Goal: Use online tool/utility

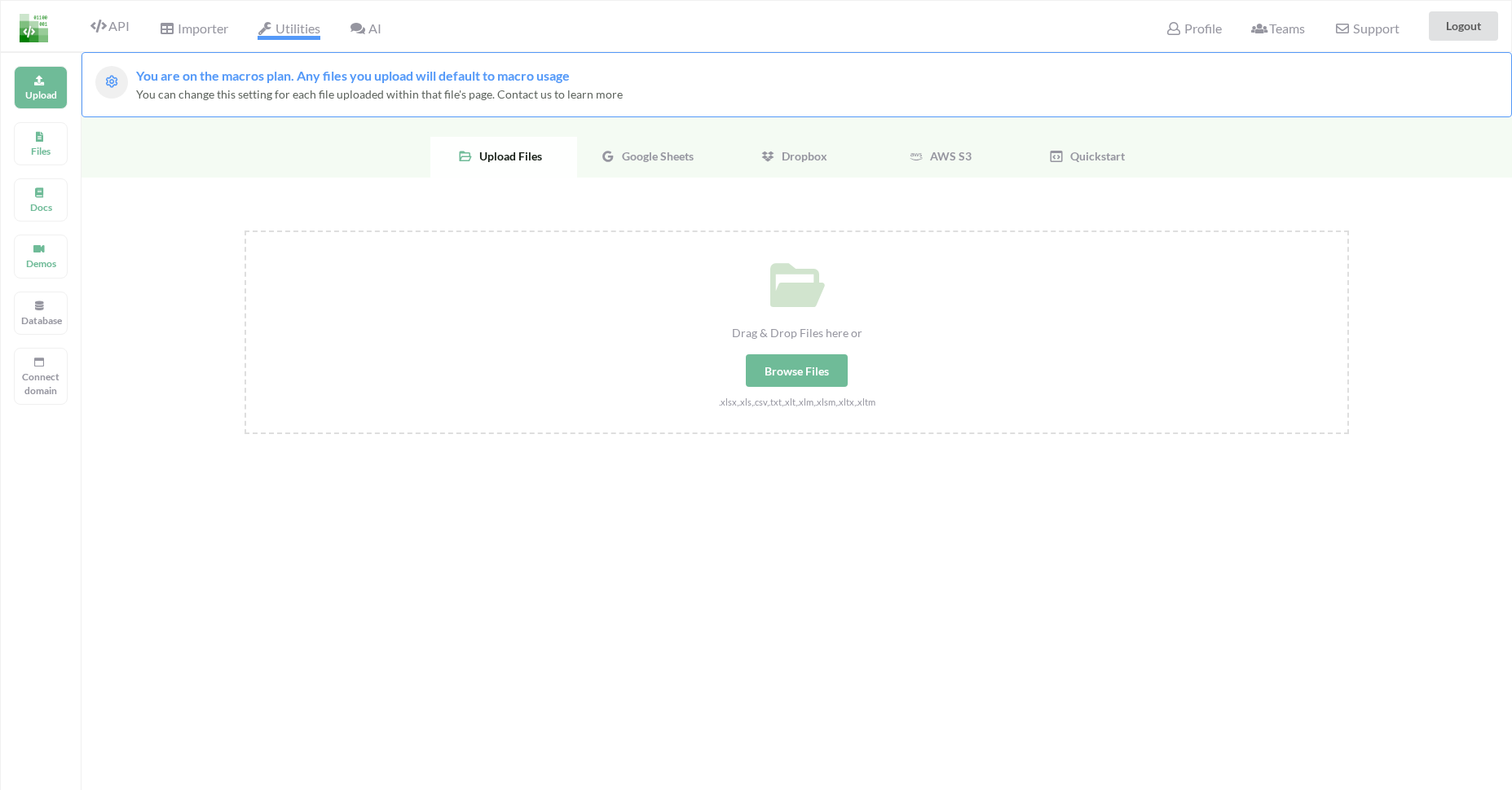
click at [302, 28] on span "Utilities" at bounding box center [289, 30] width 63 height 19
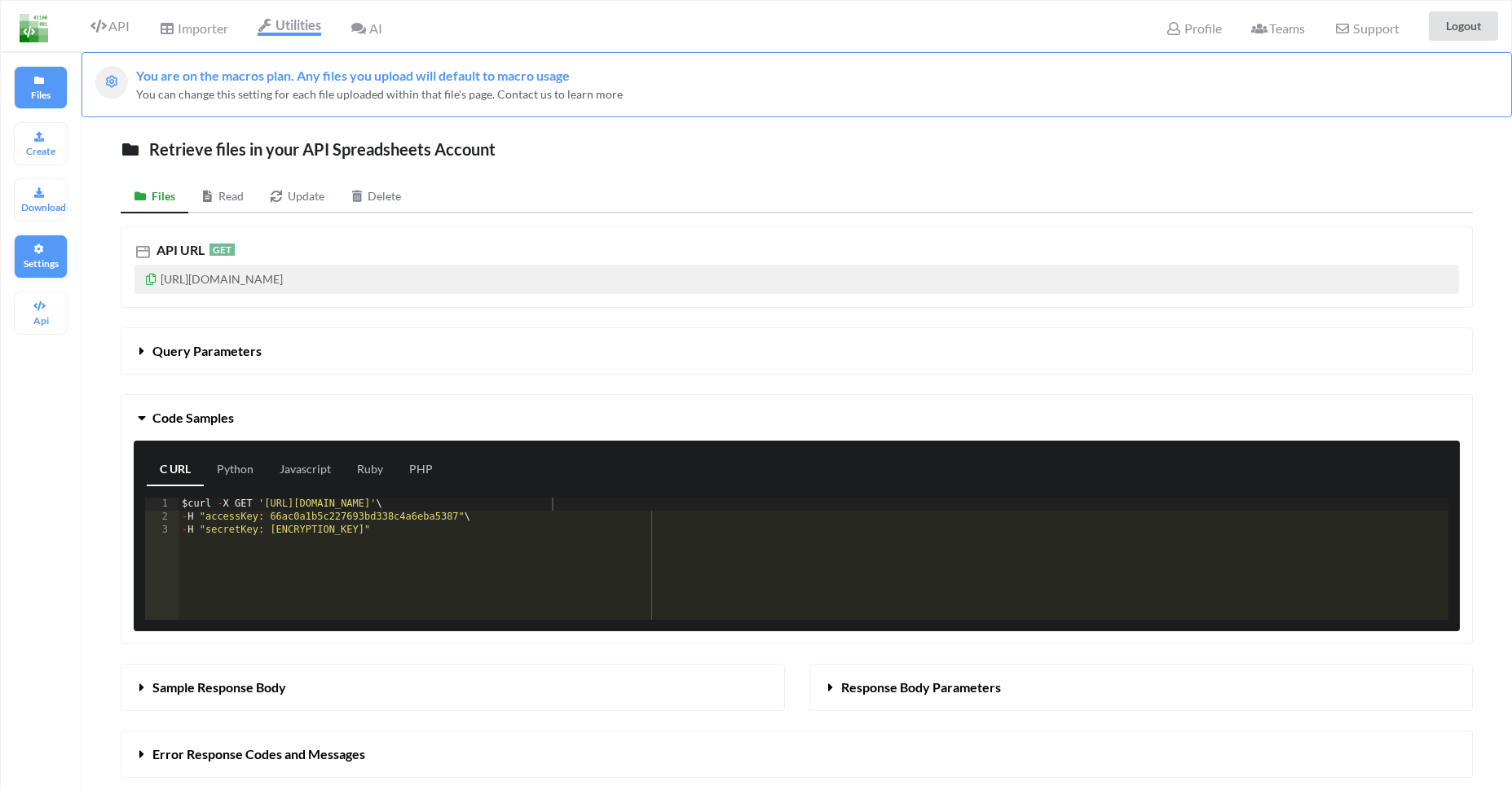
click at [34, 242] on div "Settings" at bounding box center [41, 256] width 54 height 43
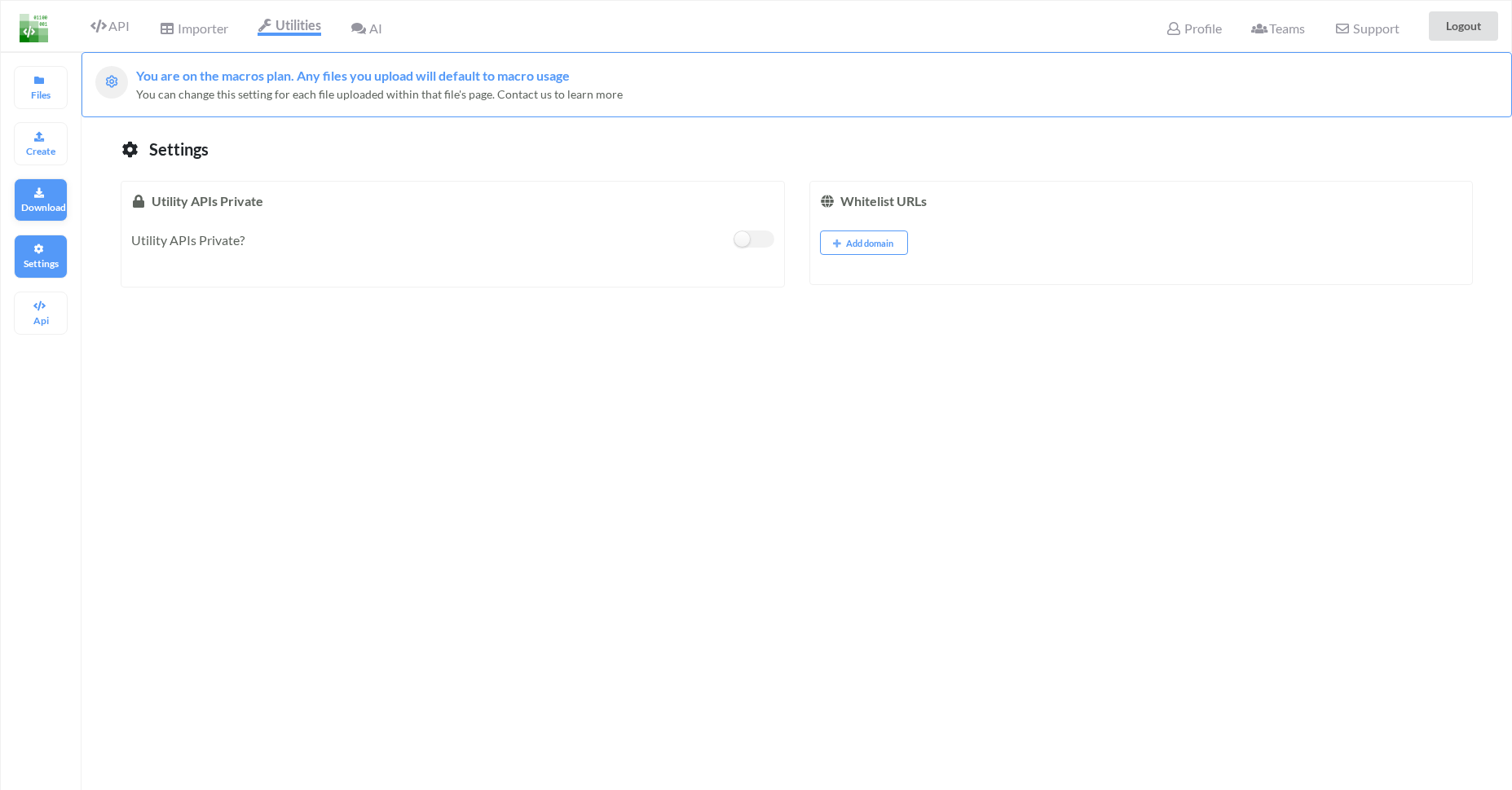
click at [33, 189] on div "Download" at bounding box center [41, 199] width 54 height 43
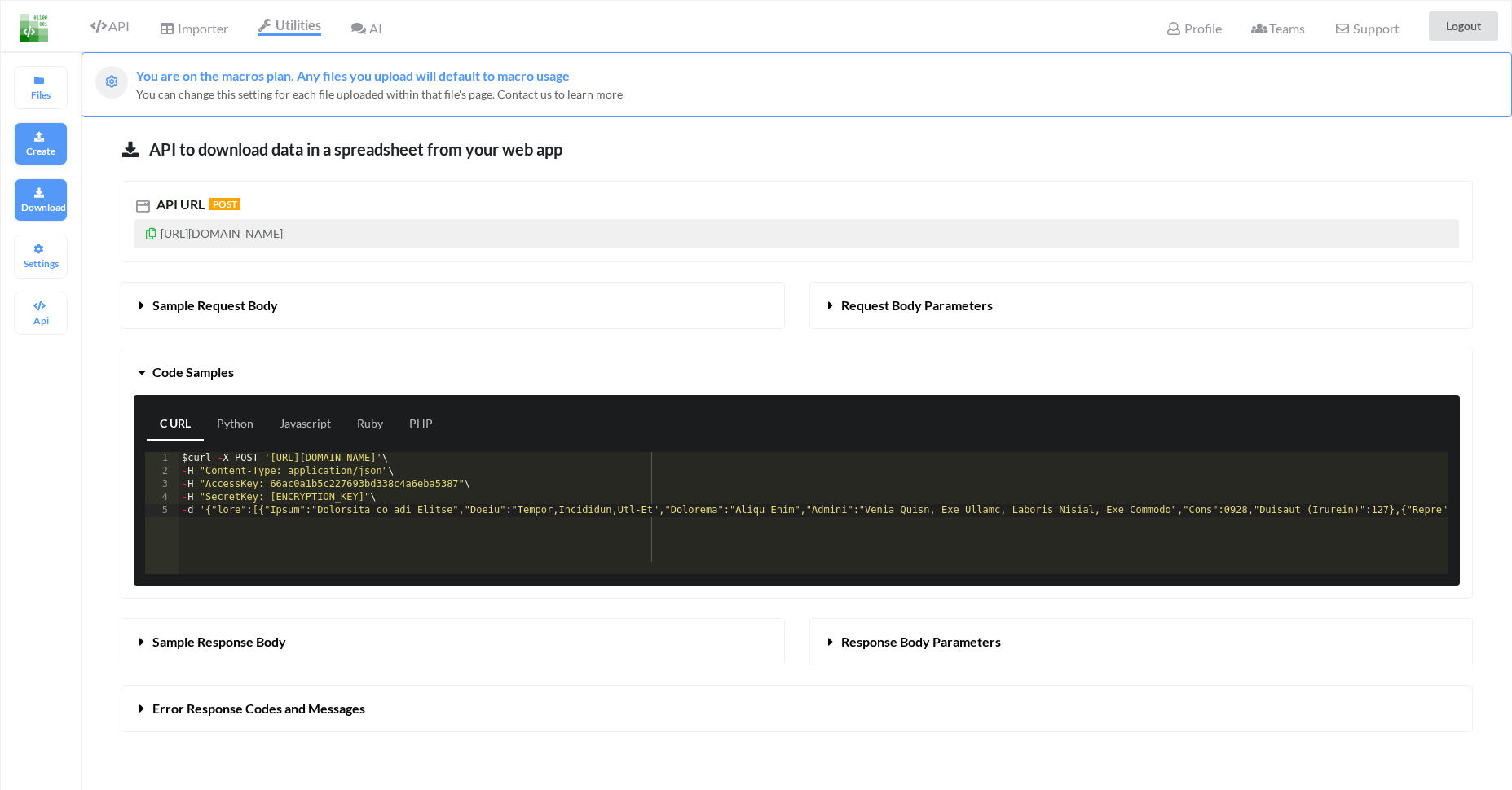
click at [37, 148] on p "Create" at bounding box center [40, 151] width 39 height 14
click at [34, 185] on div "Download" at bounding box center [41, 199] width 54 height 43
click at [38, 260] on p "Settings" at bounding box center [40, 264] width 39 height 14
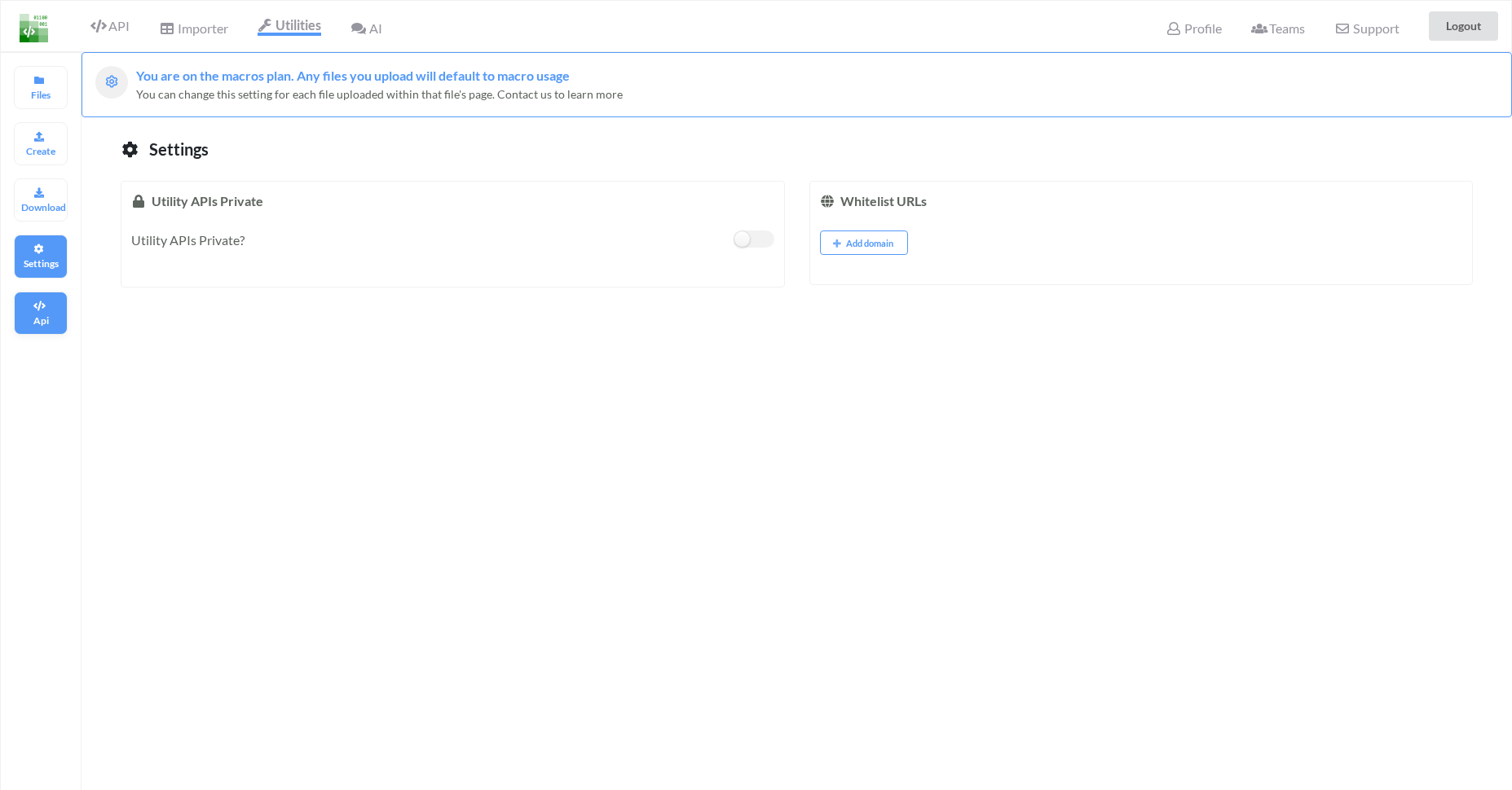
click at [45, 308] on icon at bounding box center [38, 304] width 11 height 10
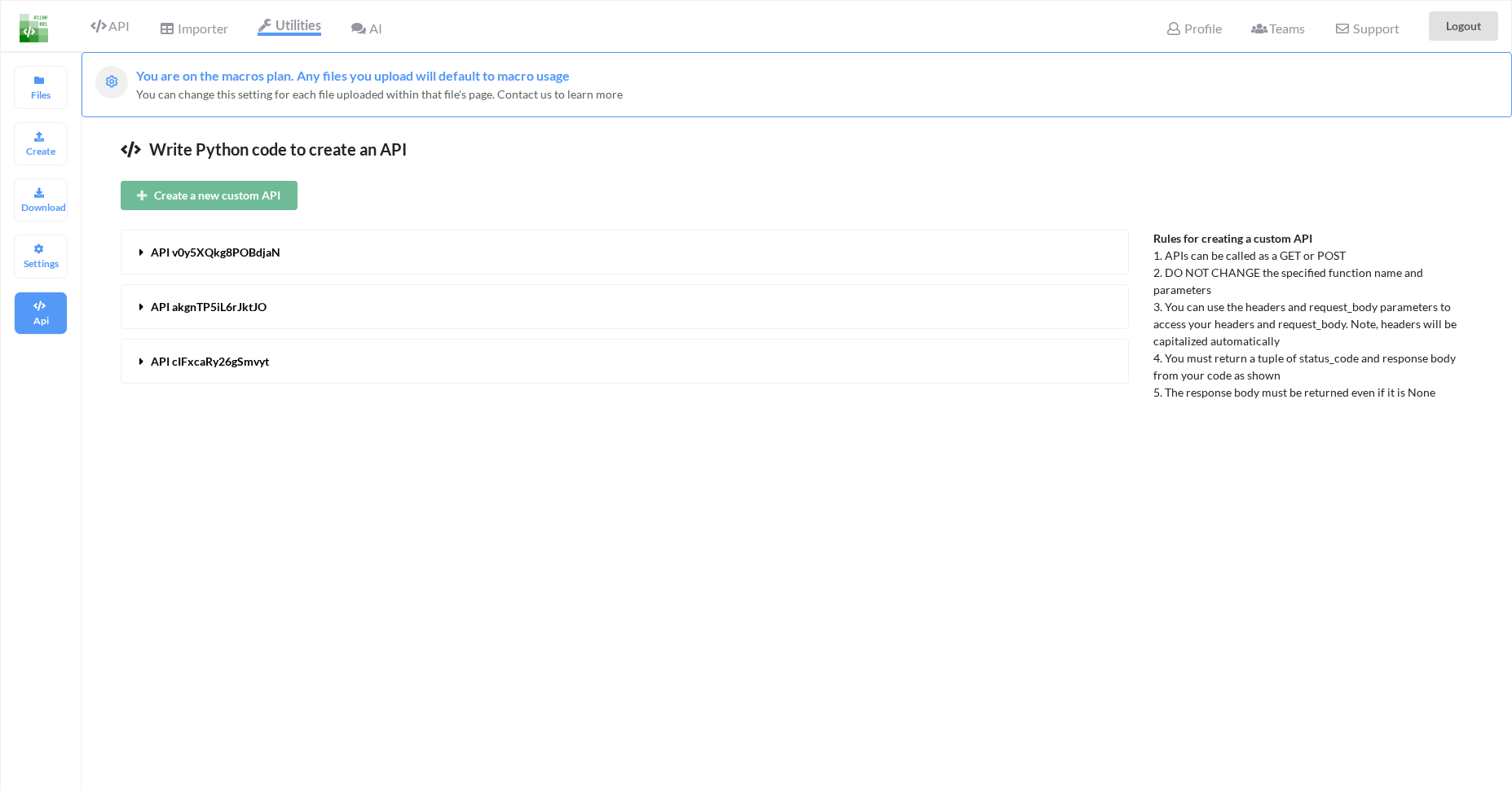
click at [196, 248] on span "API v0y5XQkg8POBdjaN" at bounding box center [216, 252] width 129 height 14
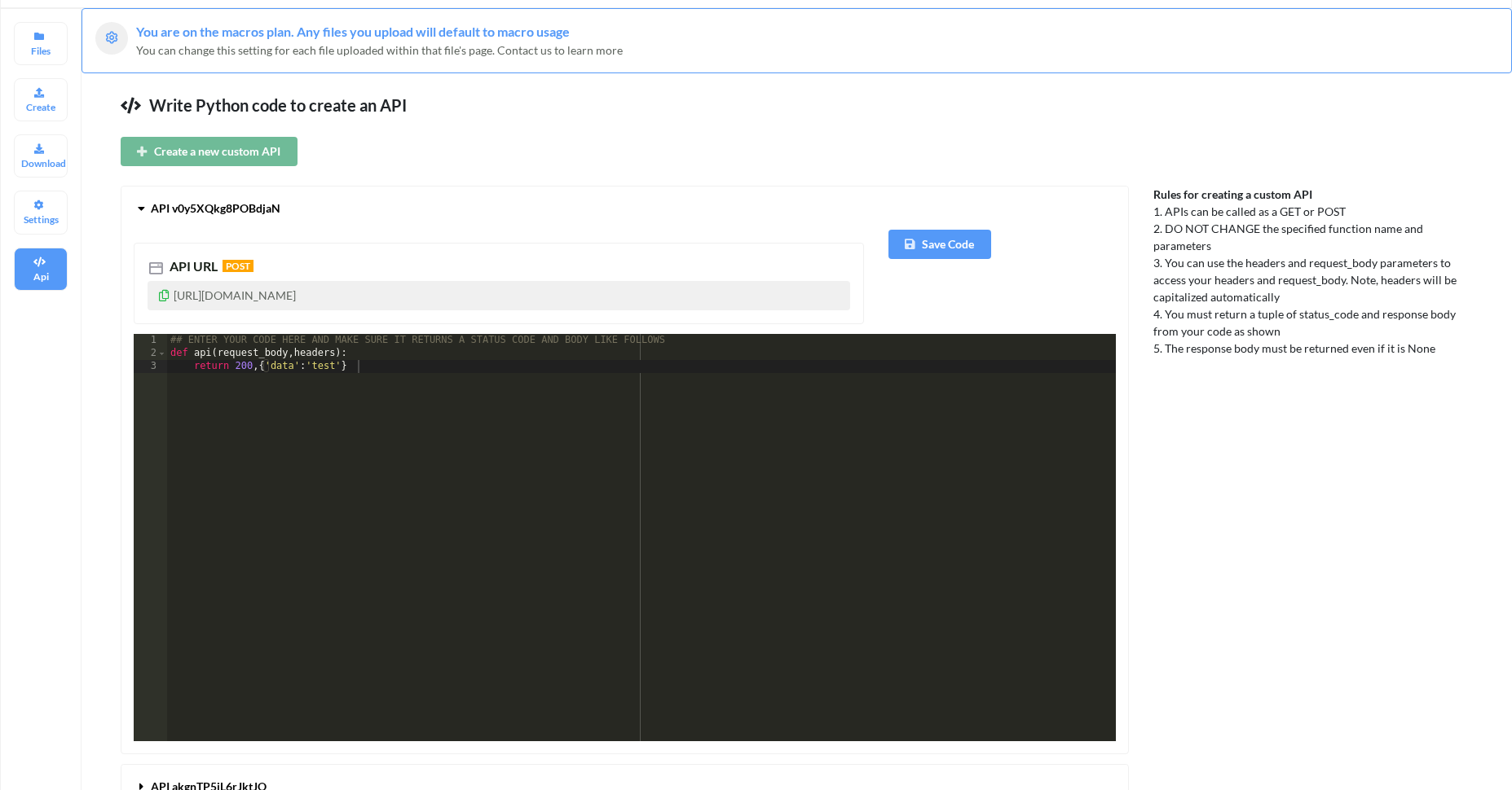
scroll to position [55, 0]
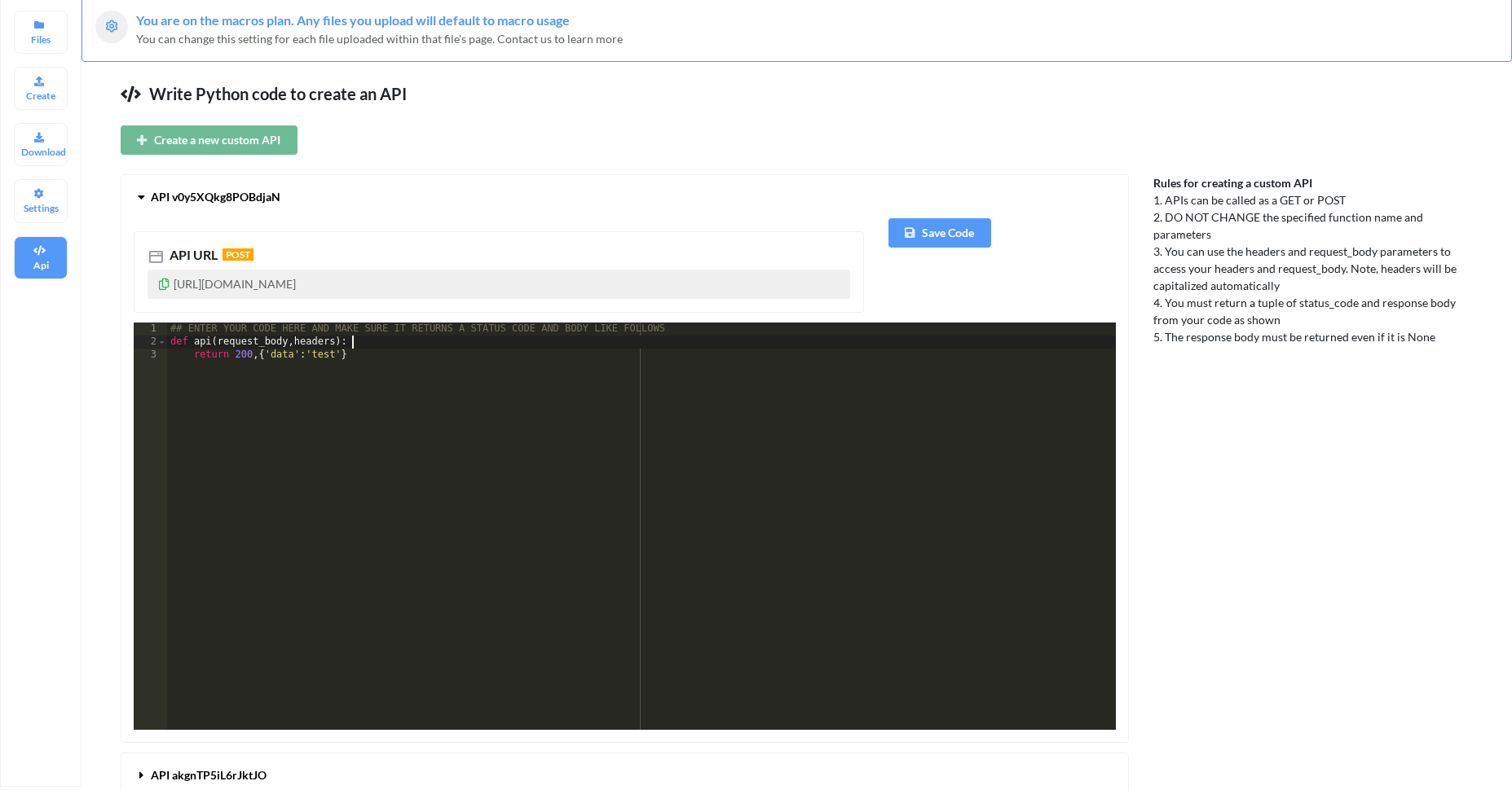
click at [354, 341] on div "## ENTER YOUR CODE HERE AND MAKE SURE IT RETURNS A STATUS CODE AND BODY LIKE FO…" at bounding box center [641, 539] width 949 height 434
drag, startPoint x: 395, startPoint y: 288, endPoint x: 500, endPoint y: 290, distance: 105.0
click at [500, 290] on p "[URL][DOMAIN_NAME]" at bounding box center [498, 285] width 703 height 30
click at [457, 291] on p "[URL][DOMAIN_NAME]" at bounding box center [498, 285] width 703 height 30
drag, startPoint x: 215, startPoint y: 346, endPoint x: 265, endPoint y: 346, distance: 50.0
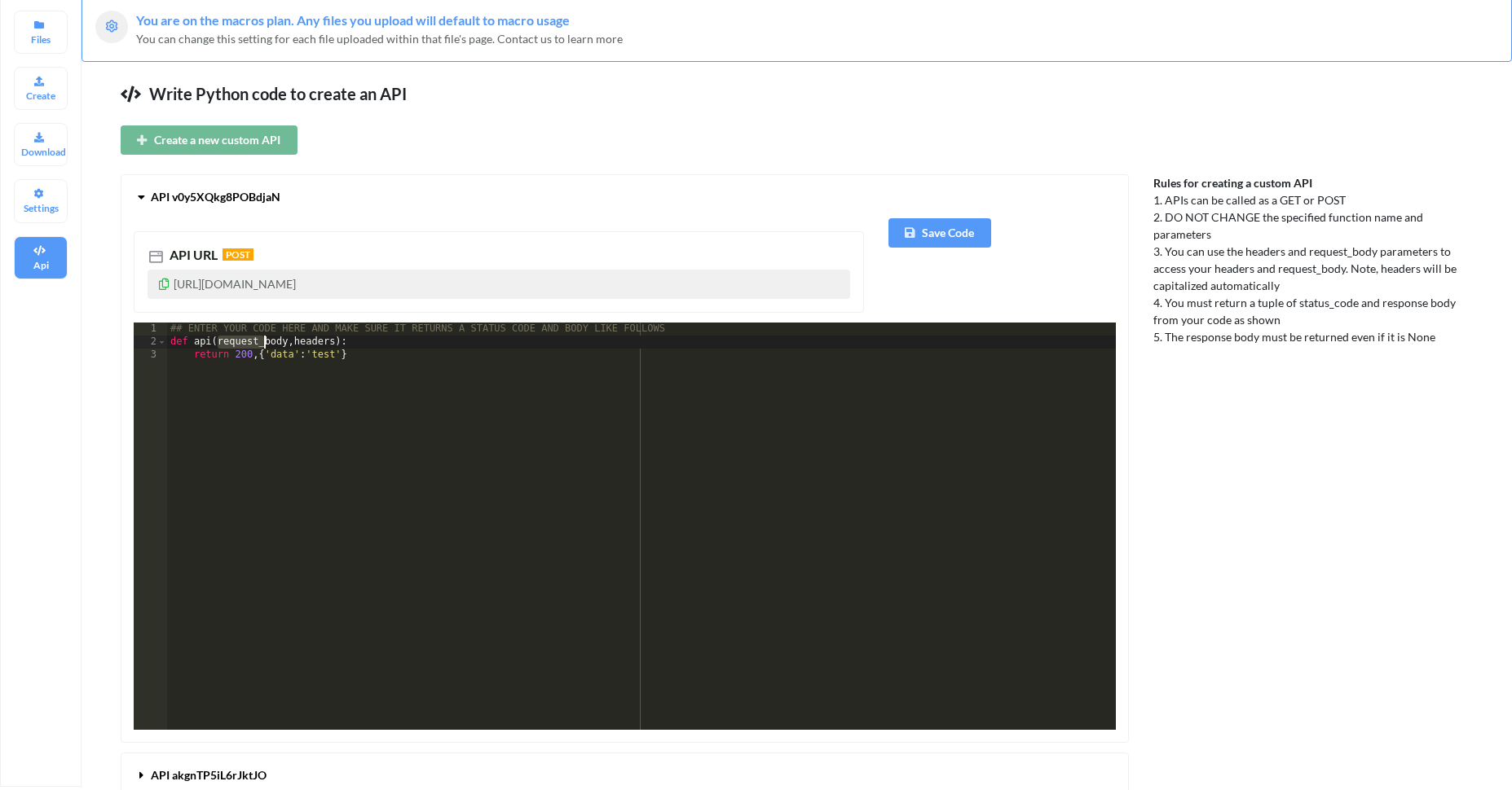
click at [265, 346] on div "## ENTER YOUR CODE HERE AND MAKE SURE IT RETURNS A STATUS CODE AND BODY LIKE FO…" at bounding box center [641, 539] width 949 height 434
click at [370, 342] on div "## ENTER YOUR CODE HERE AND MAKE SURE IT RETURNS A STATUS CODE AND BODY LIKE FO…" at bounding box center [641, 539] width 949 height 434
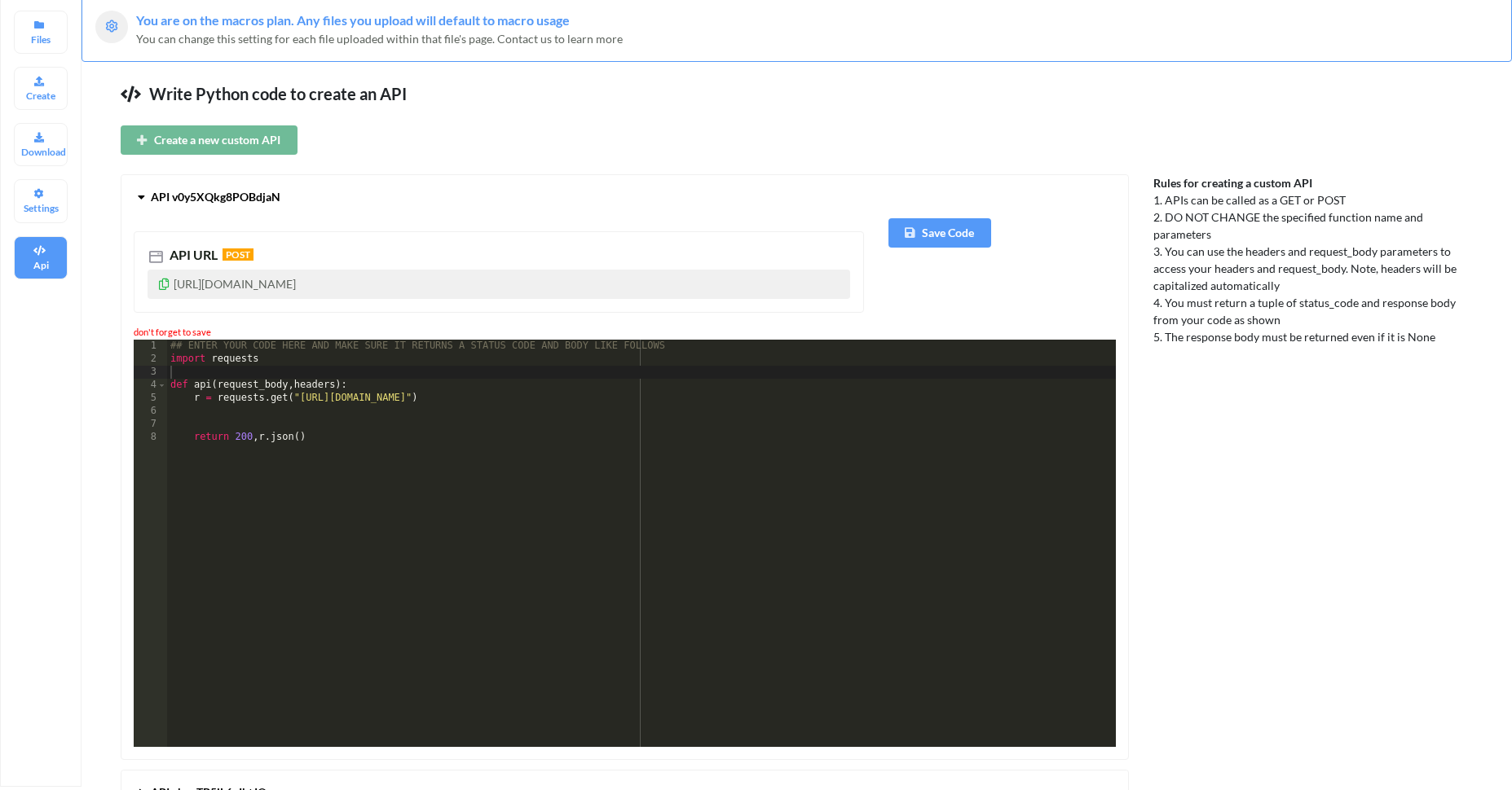
click at [916, 230] on icon at bounding box center [910, 231] width 14 height 10
click at [326, 389] on div "## ENTER YOUR CODE HERE AND MAKE SURE IT RETURNS A STATUS CODE AND BODY LIKE FO…" at bounding box center [641, 556] width 949 height 434
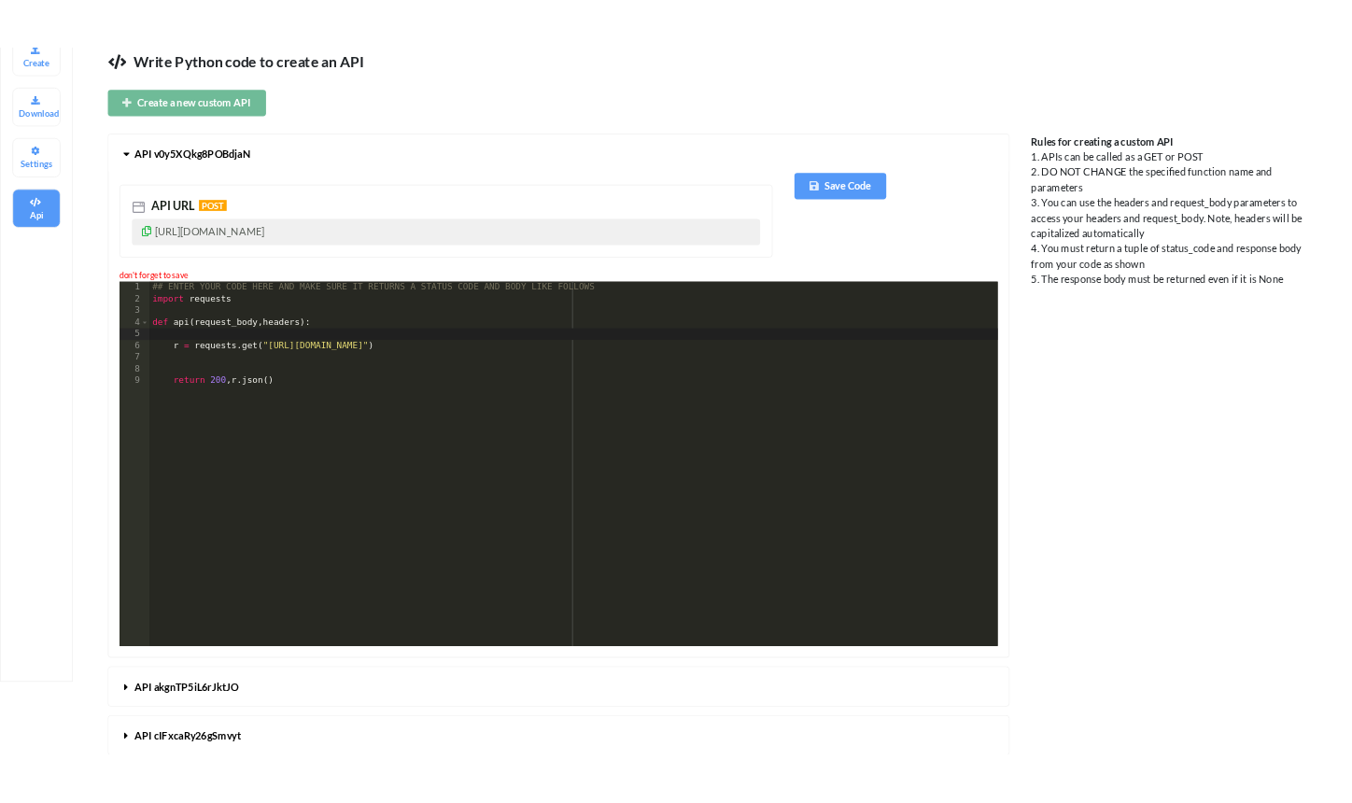
scroll to position [164, 0]
